Goal: Transaction & Acquisition: Purchase product/service

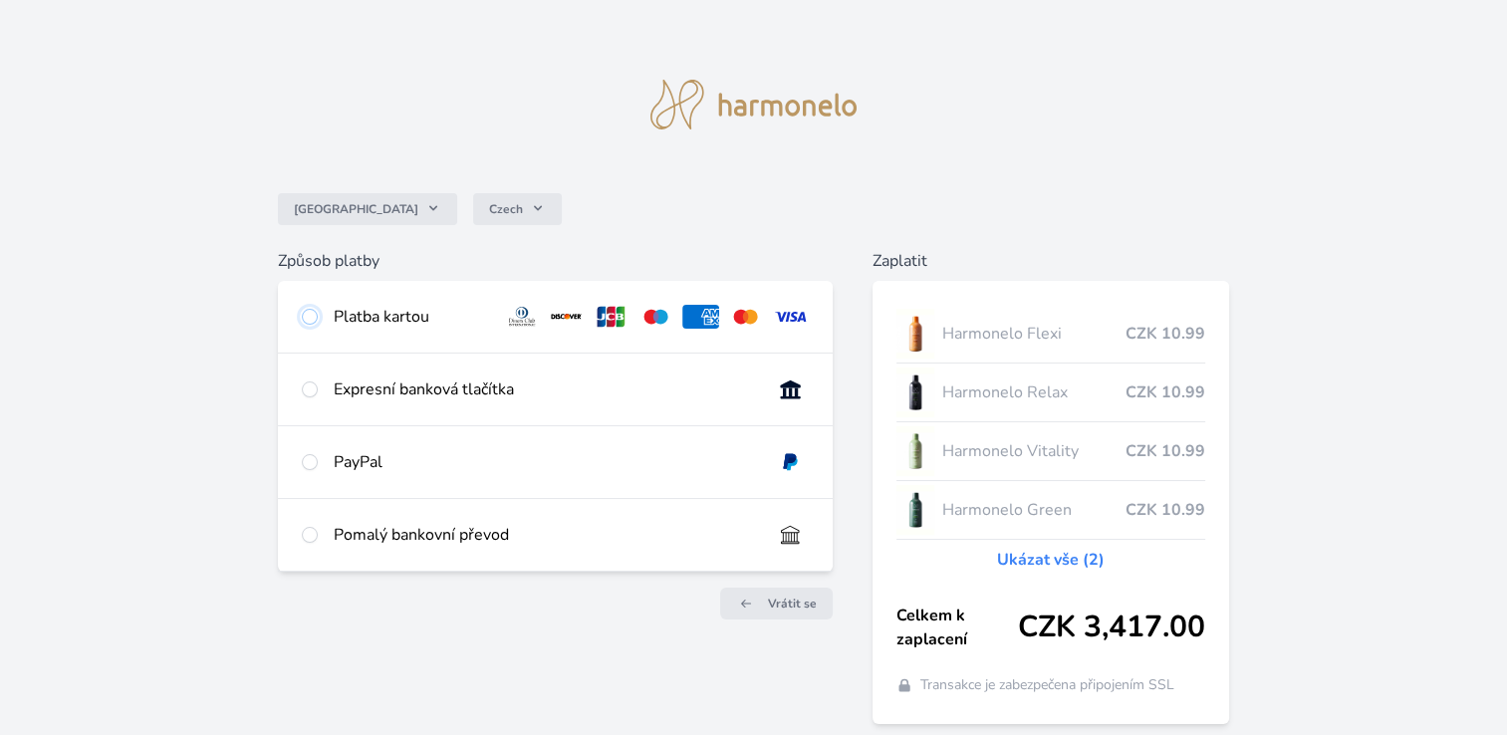
click at [313, 318] on input "radio" at bounding box center [310, 317] width 16 height 16
radio input "true"
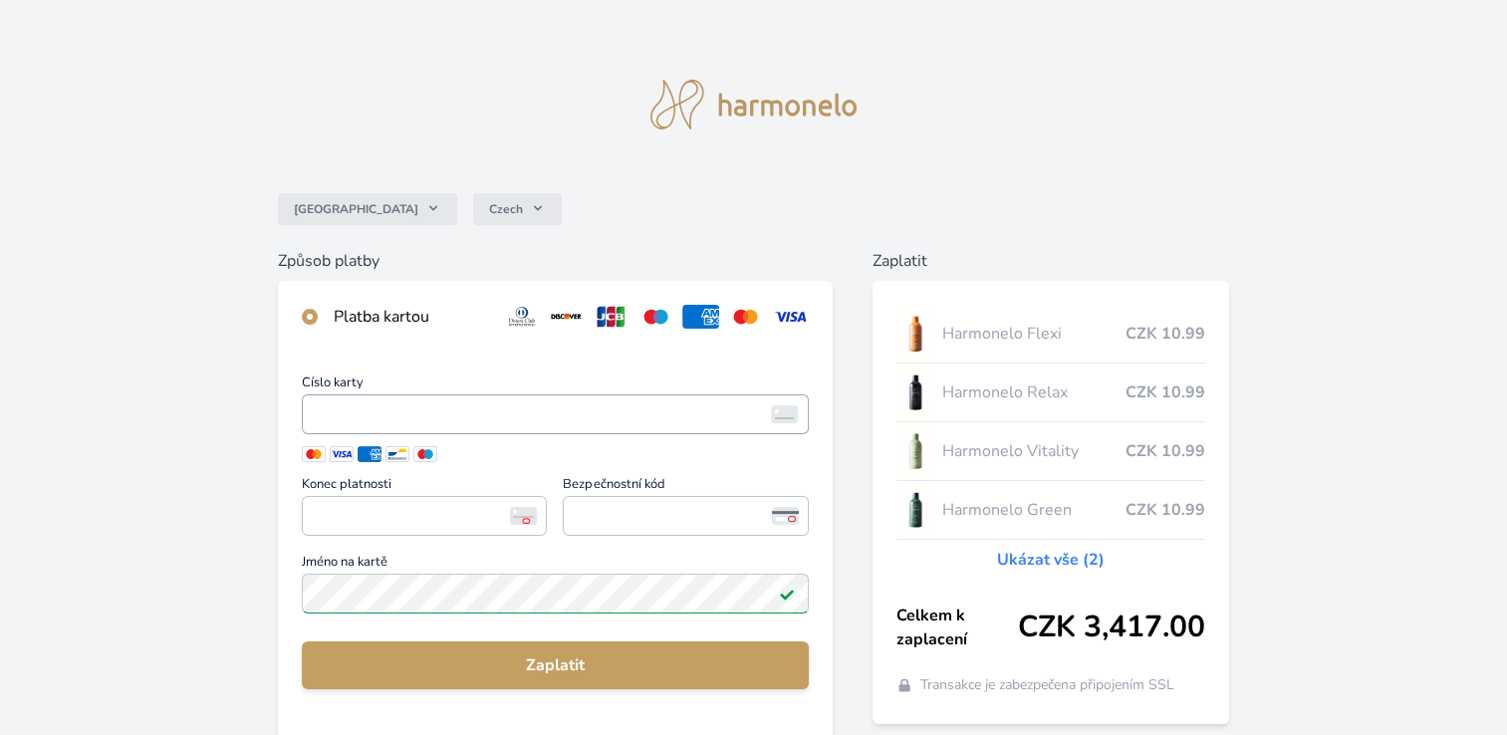
click at [307, 414] on span "<p>Your browser does not support iframes.</p>" at bounding box center [555, 414] width 507 height 40
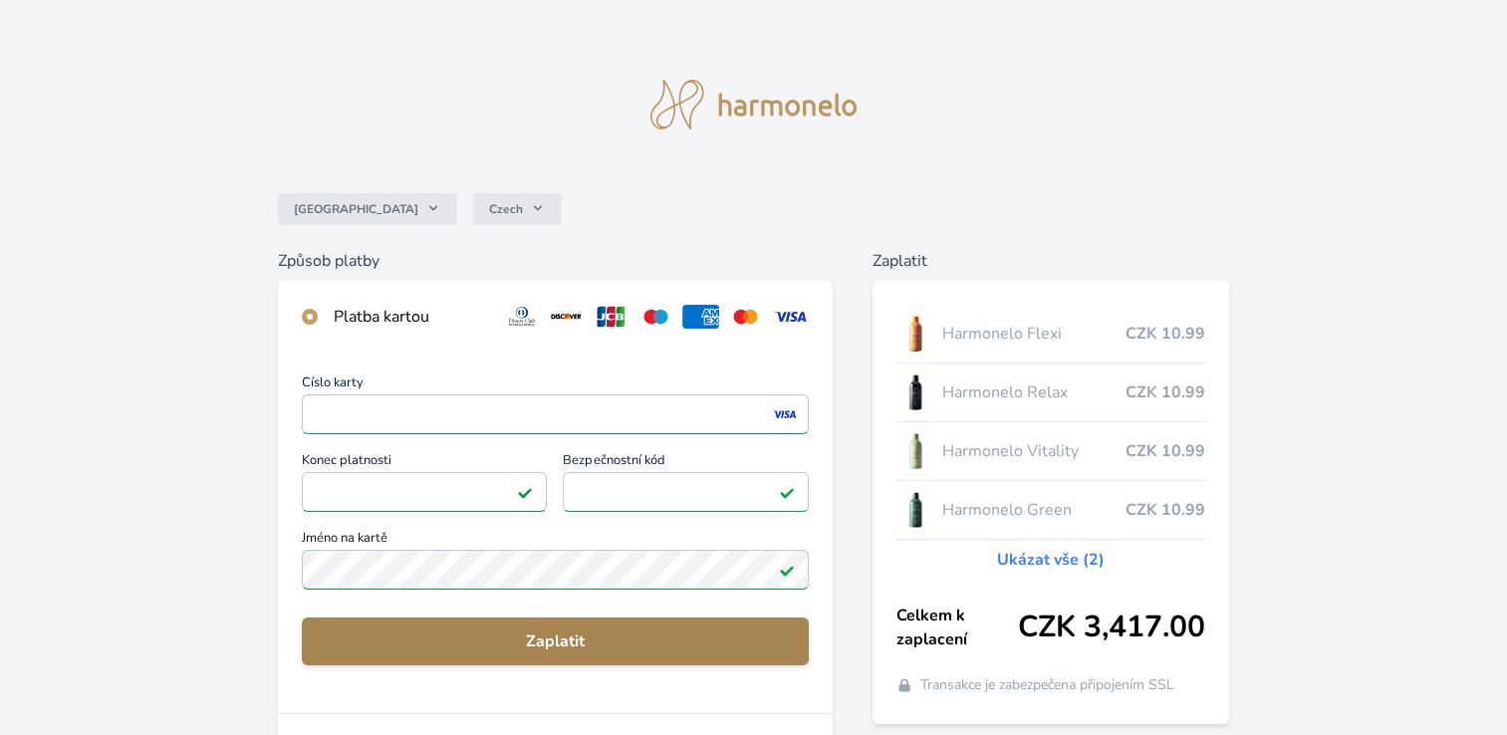
click at [597, 642] on span "Zaplatit" at bounding box center [555, 641] width 475 height 24
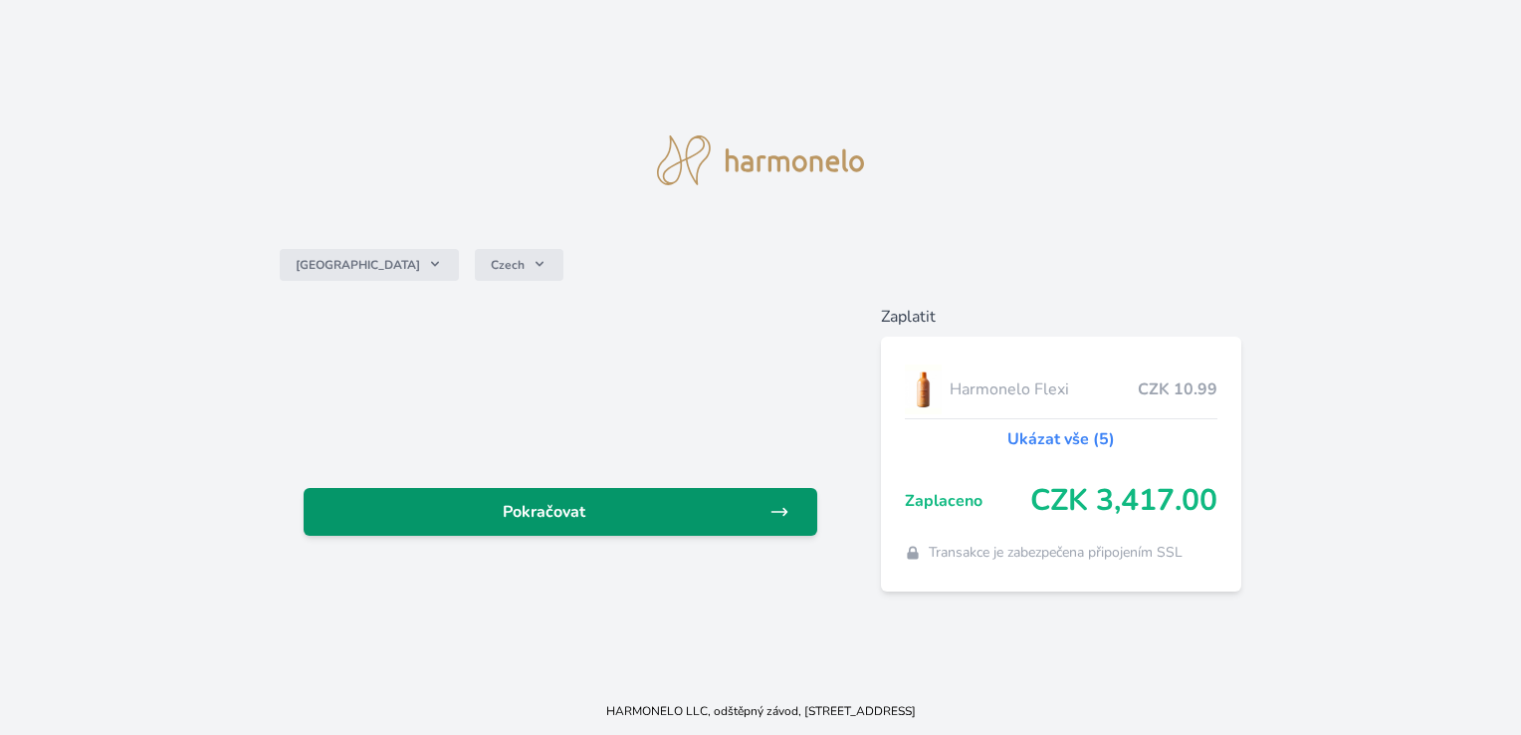
click at [775, 498] on link "Pokračovat" at bounding box center [560, 512] width 513 height 48
